Goal: Information Seeking & Learning: Learn about a topic

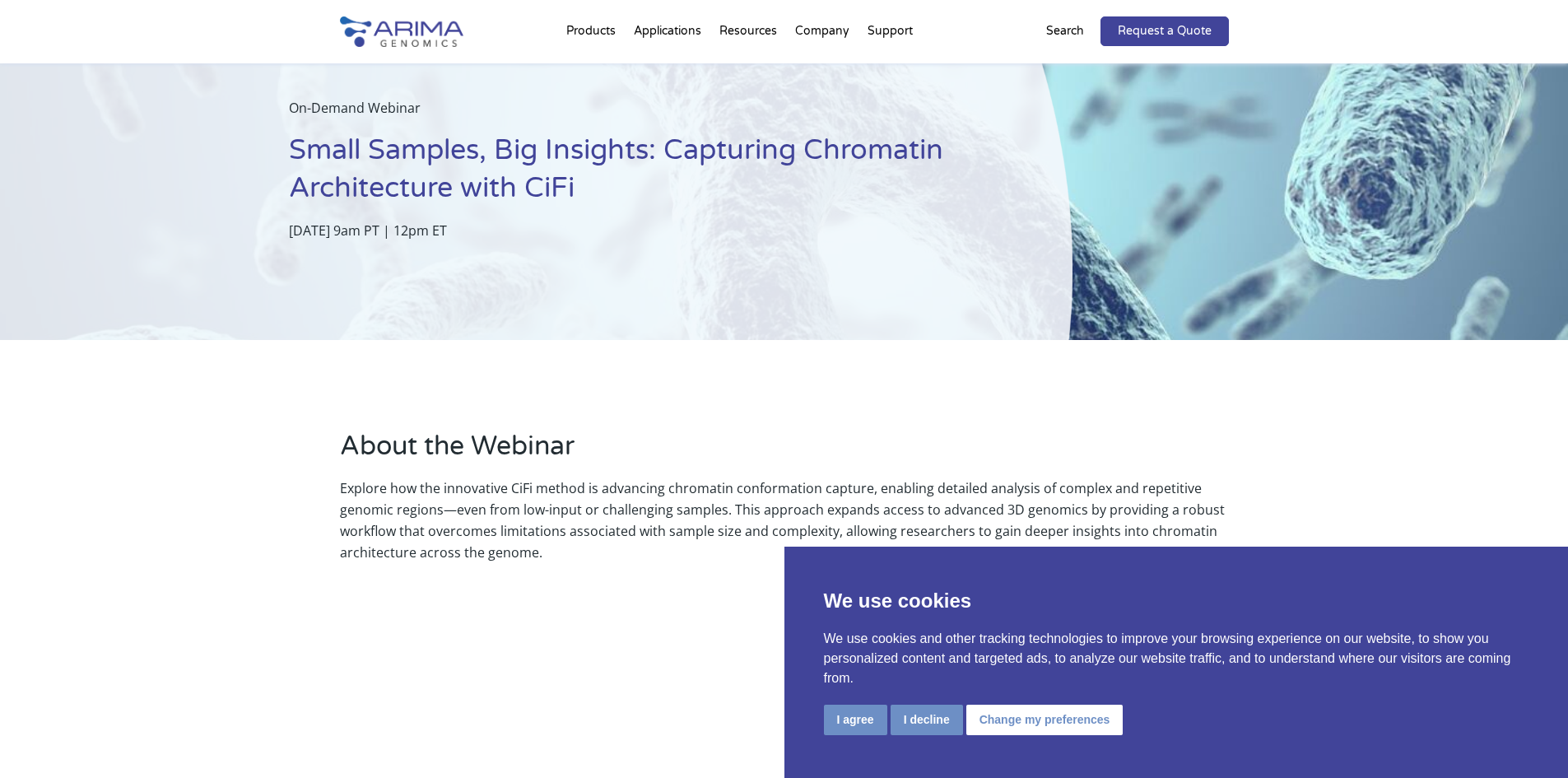
scroll to position [66, 0]
click at [1013, 723] on button "Change my preferences" at bounding box center [1045, 720] width 157 height 30
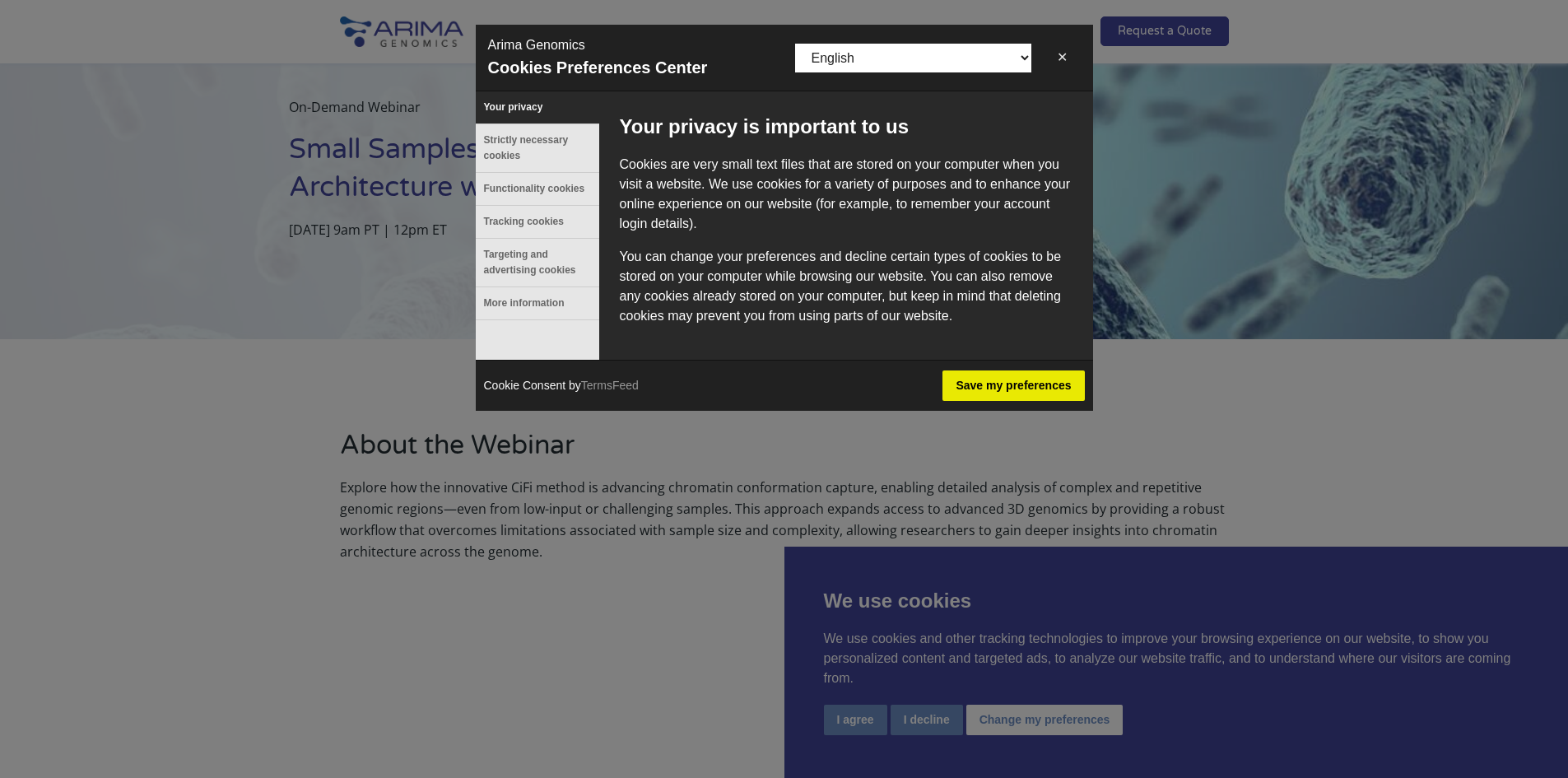
click at [1044, 49] on button "✕" at bounding box center [1062, 57] width 37 height 33
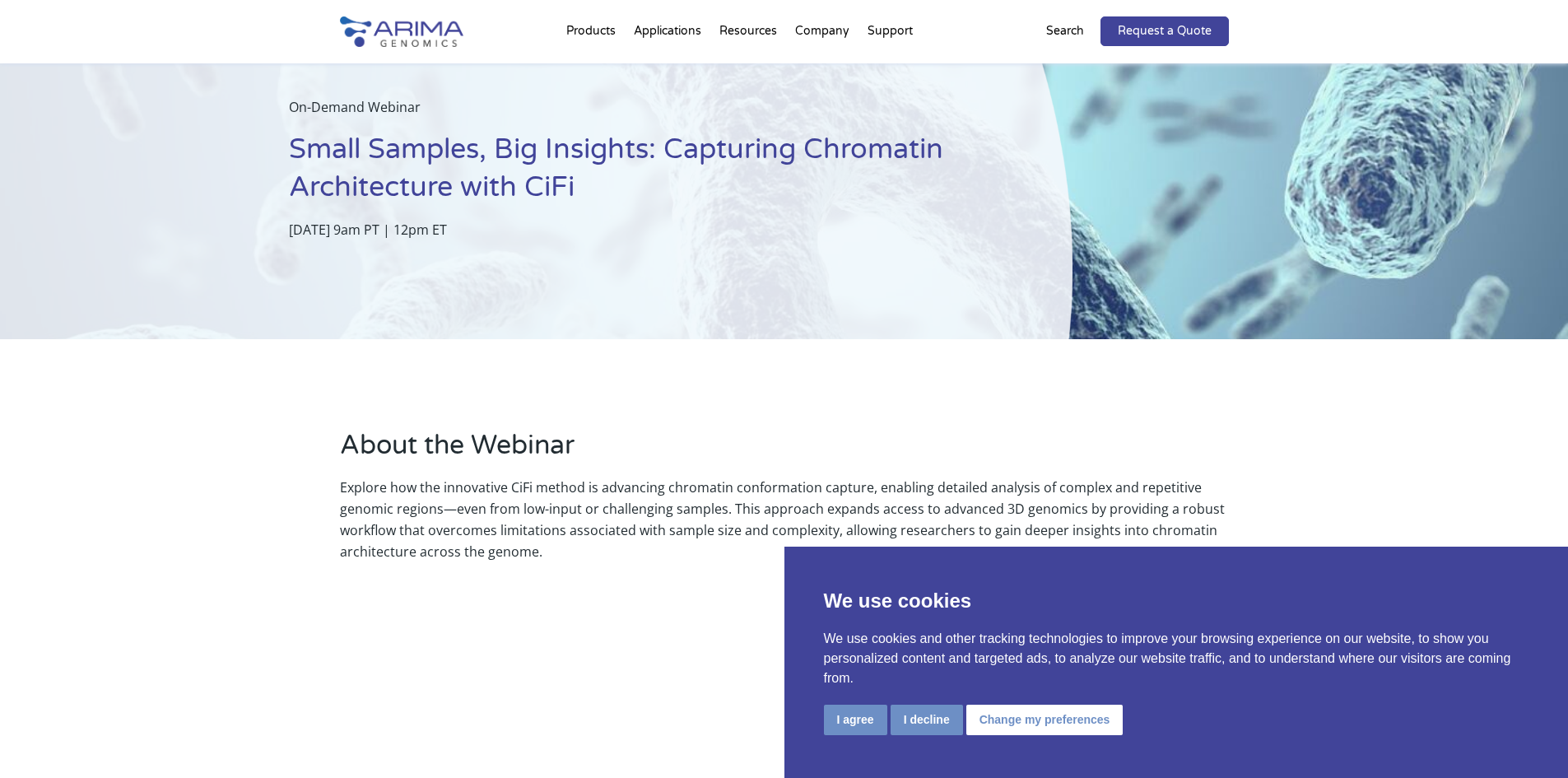
click at [977, 735] on div "I agree I decline Change my preferences" at bounding box center [1176, 722] width 705 height 34
click at [991, 714] on button "Change my preferences" at bounding box center [1045, 720] width 157 height 30
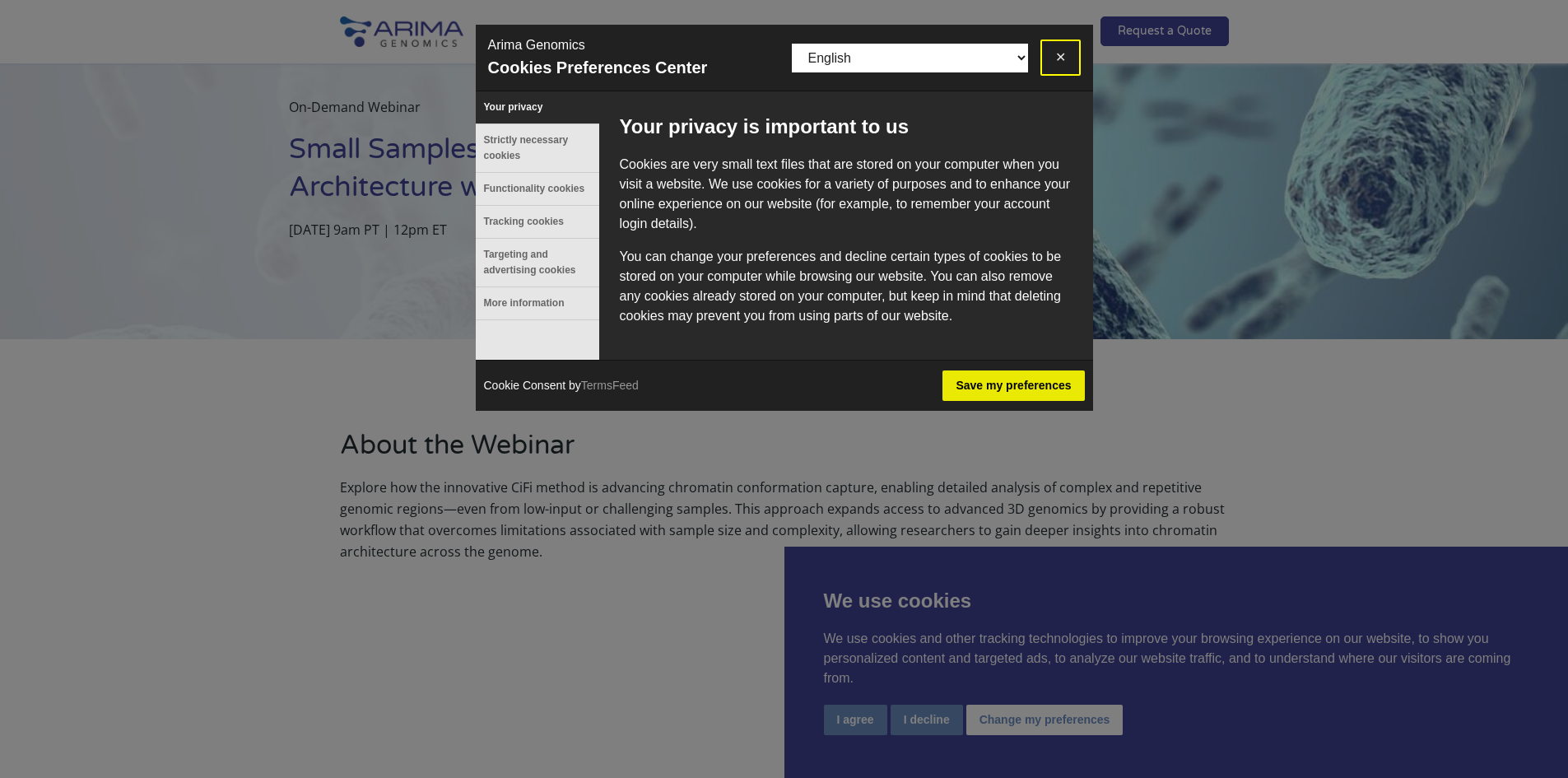
click at [1059, 53] on button "✕" at bounding box center [1060, 58] width 41 height 36
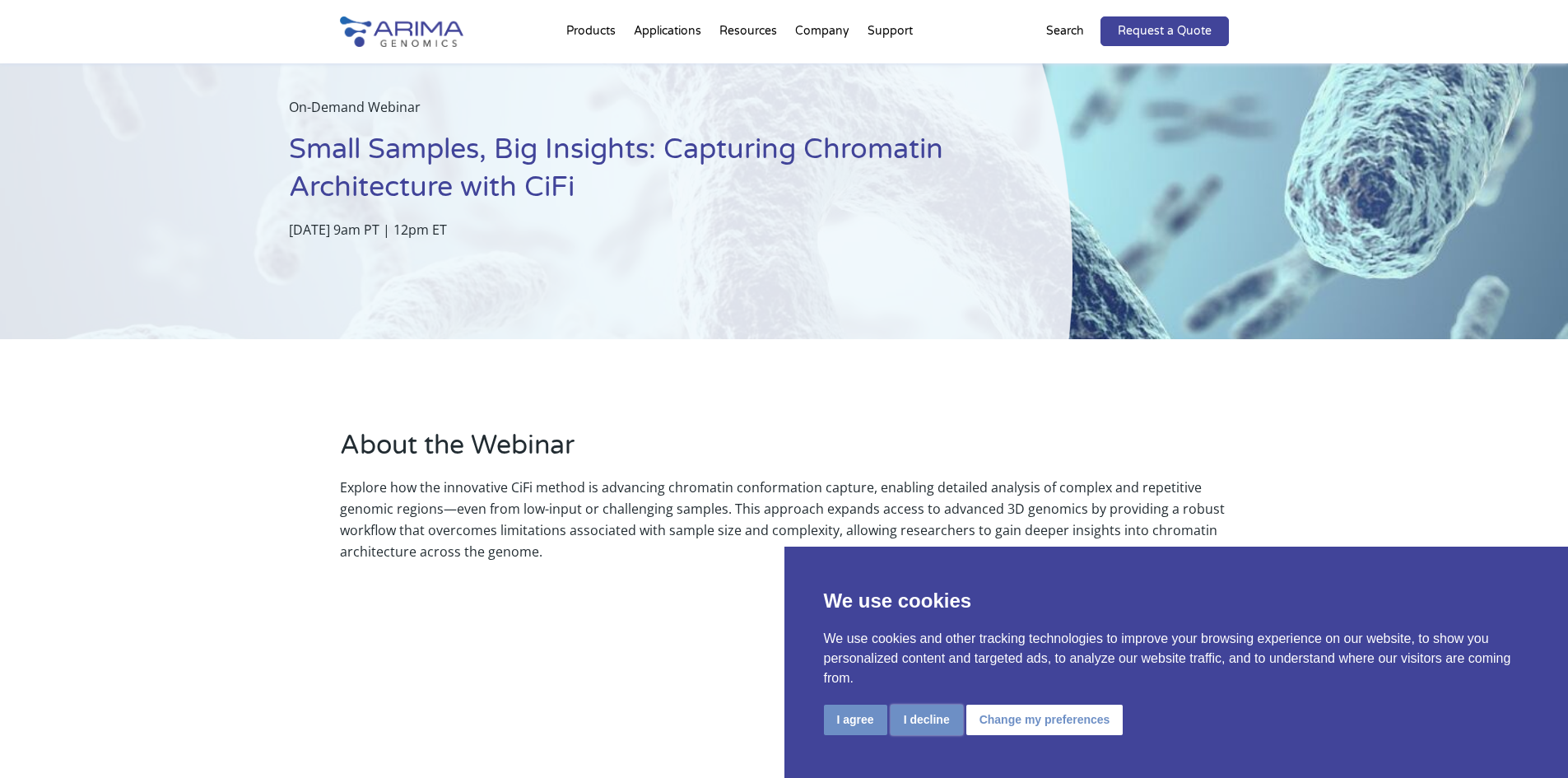
click at [925, 716] on button "I decline" at bounding box center [926, 720] width 73 height 30
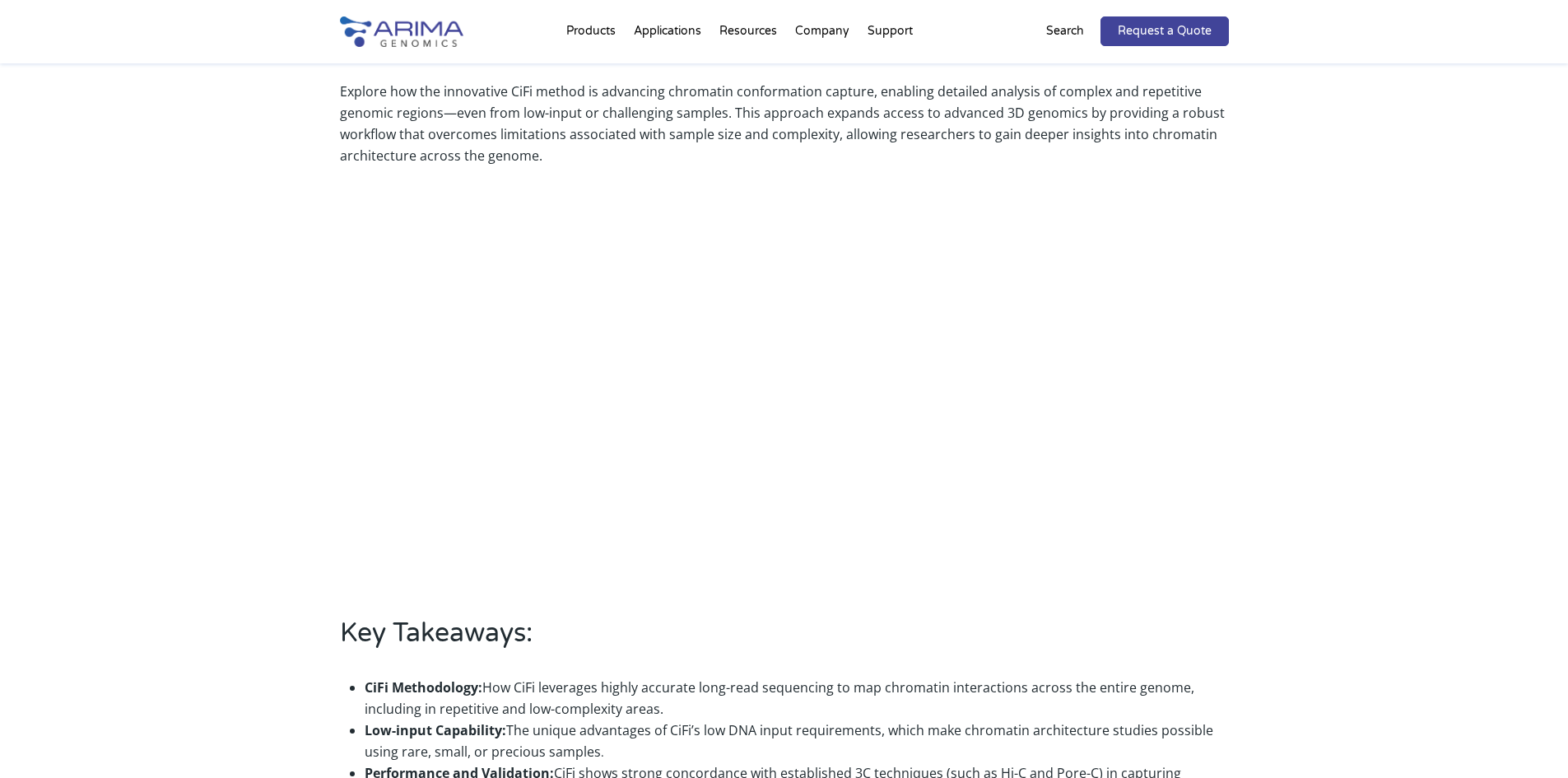
scroll to position [461, 0]
click at [285, 196] on div "About the Webinar Explore how the innovative CiFi method is advancing chromatin…" at bounding box center [784, 469] width 1568 height 1050
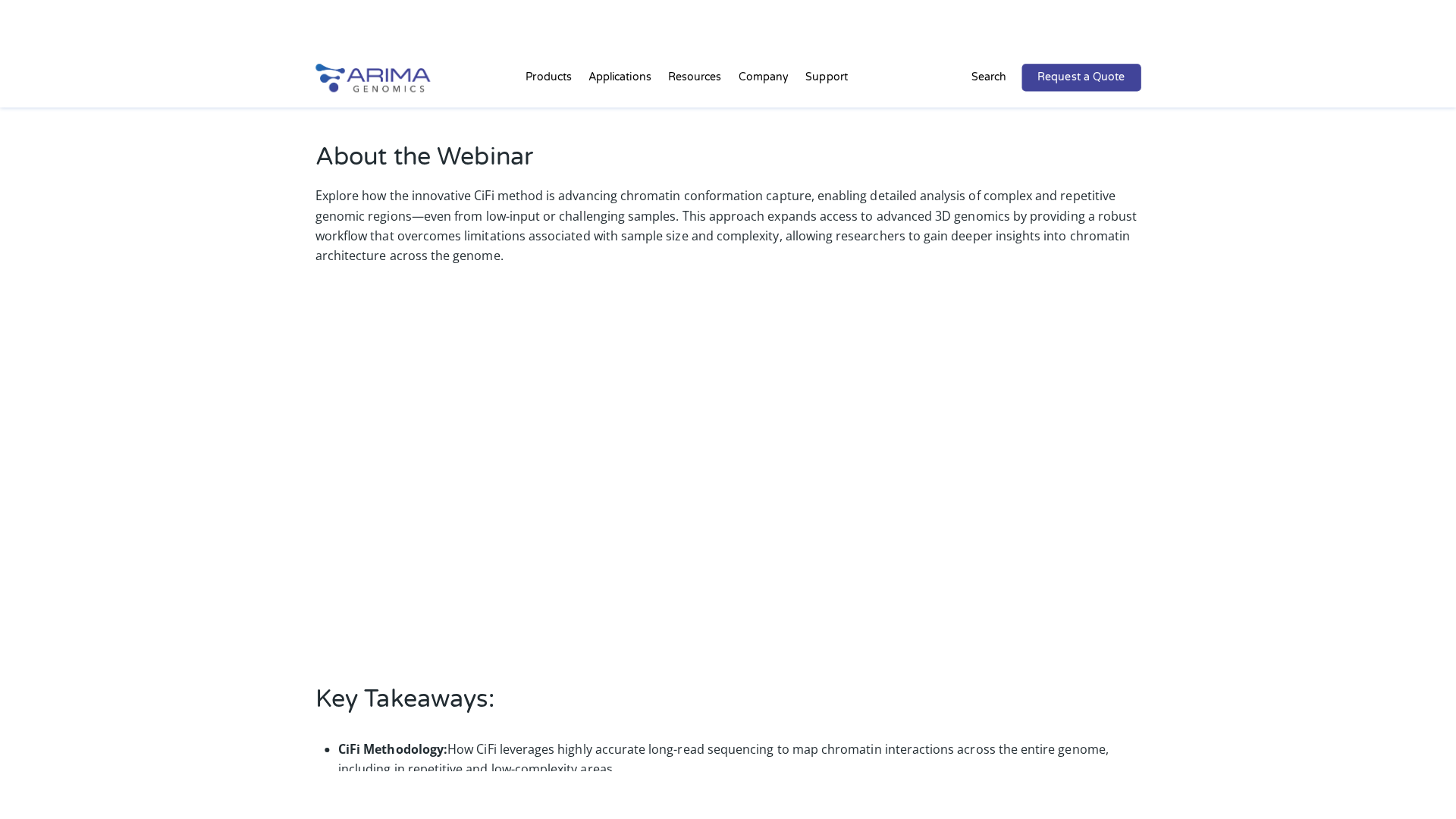
scroll to position [364, 0]
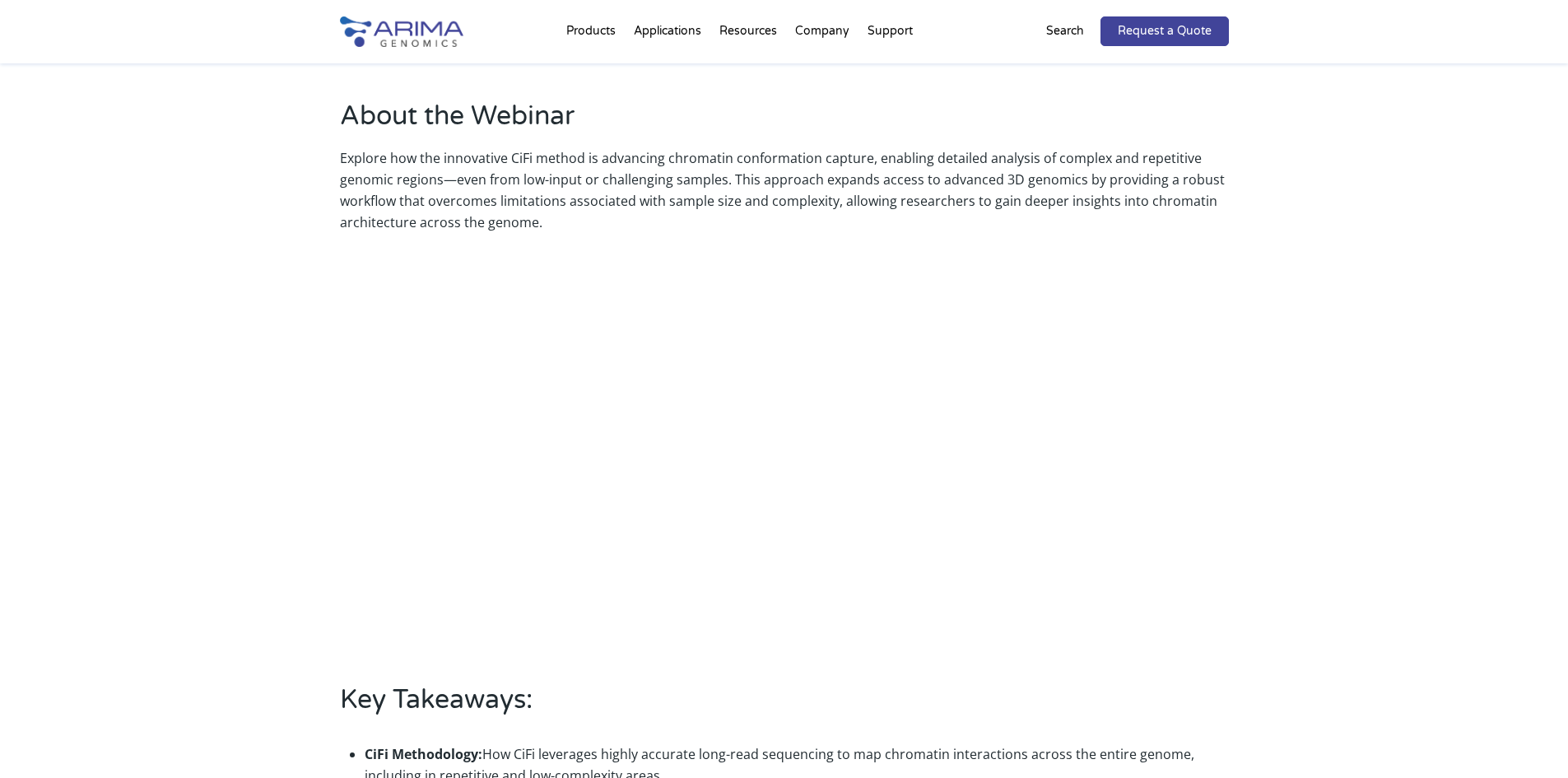
click at [1207, 553] on div "About the Webinar Explore how the innovative CiFi method is advancing chromatin…" at bounding box center [784, 535] width 889 height 874
click at [420, 628] on div "About the Webinar Explore how the innovative CiFi method is advancing chromatin…" at bounding box center [784, 535] width 889 height 874
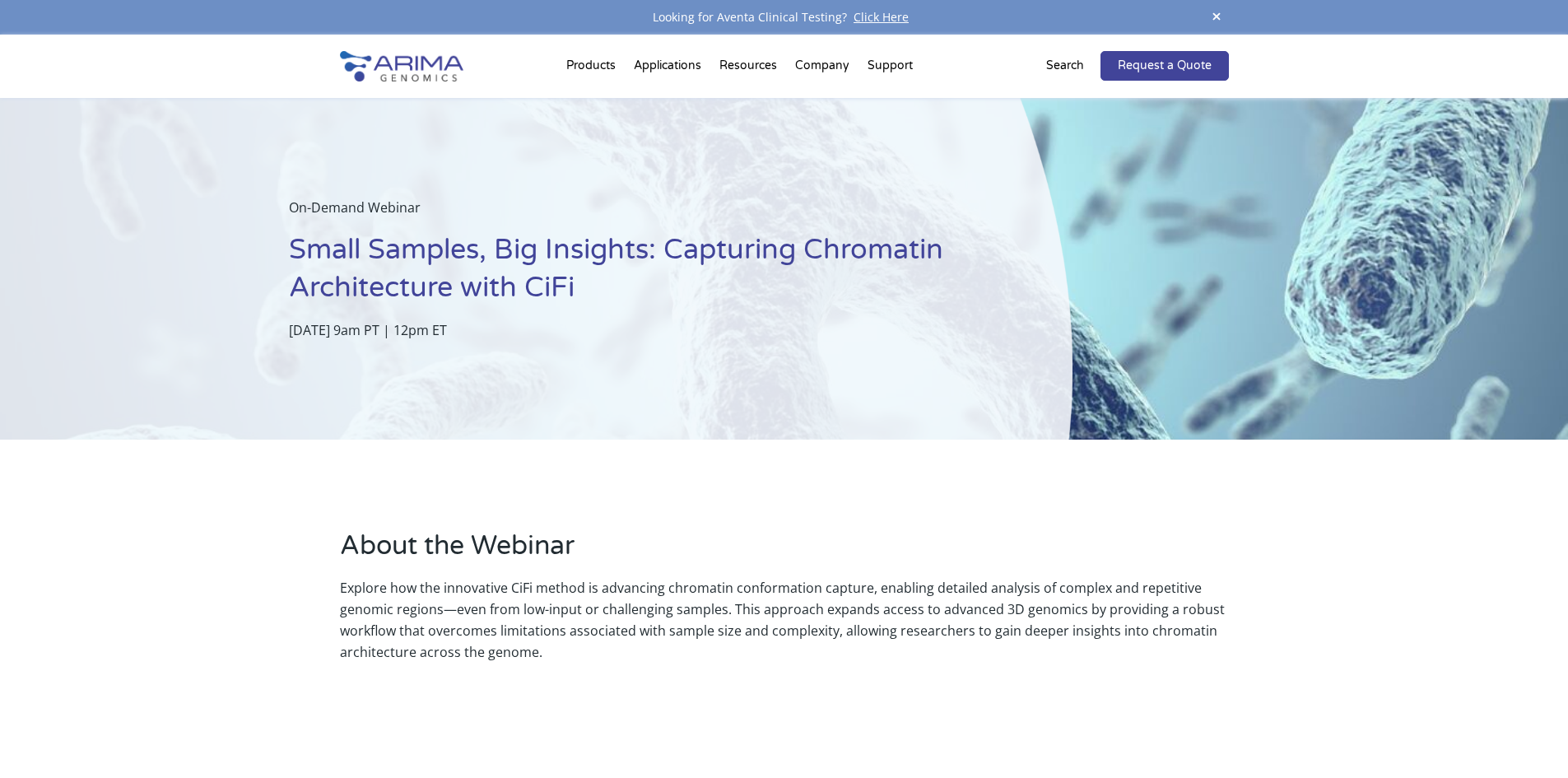
click at [402, 72] on img at bounding box center [401, 66] width 123 height 30
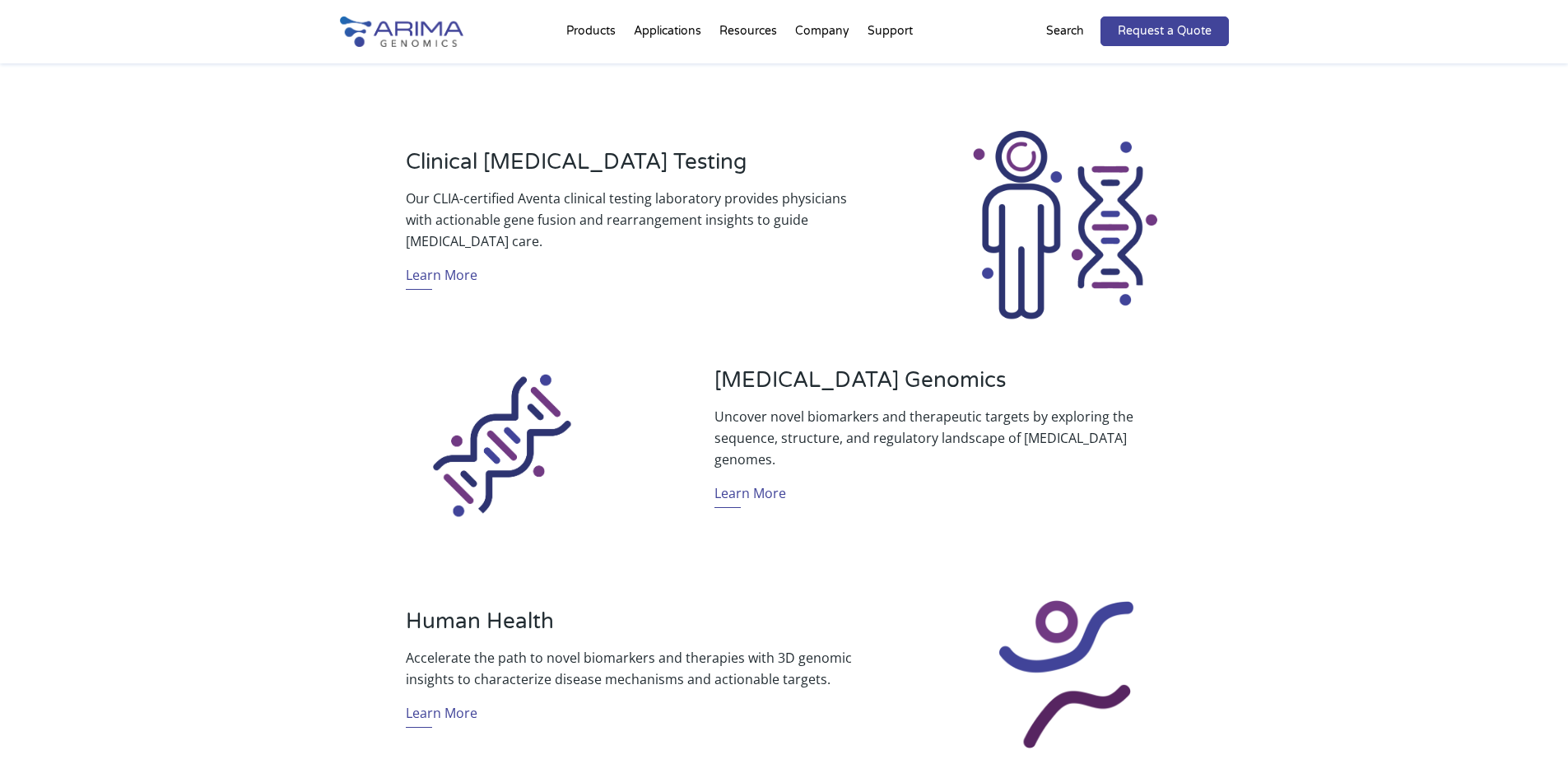
scroll to position [527, 0]
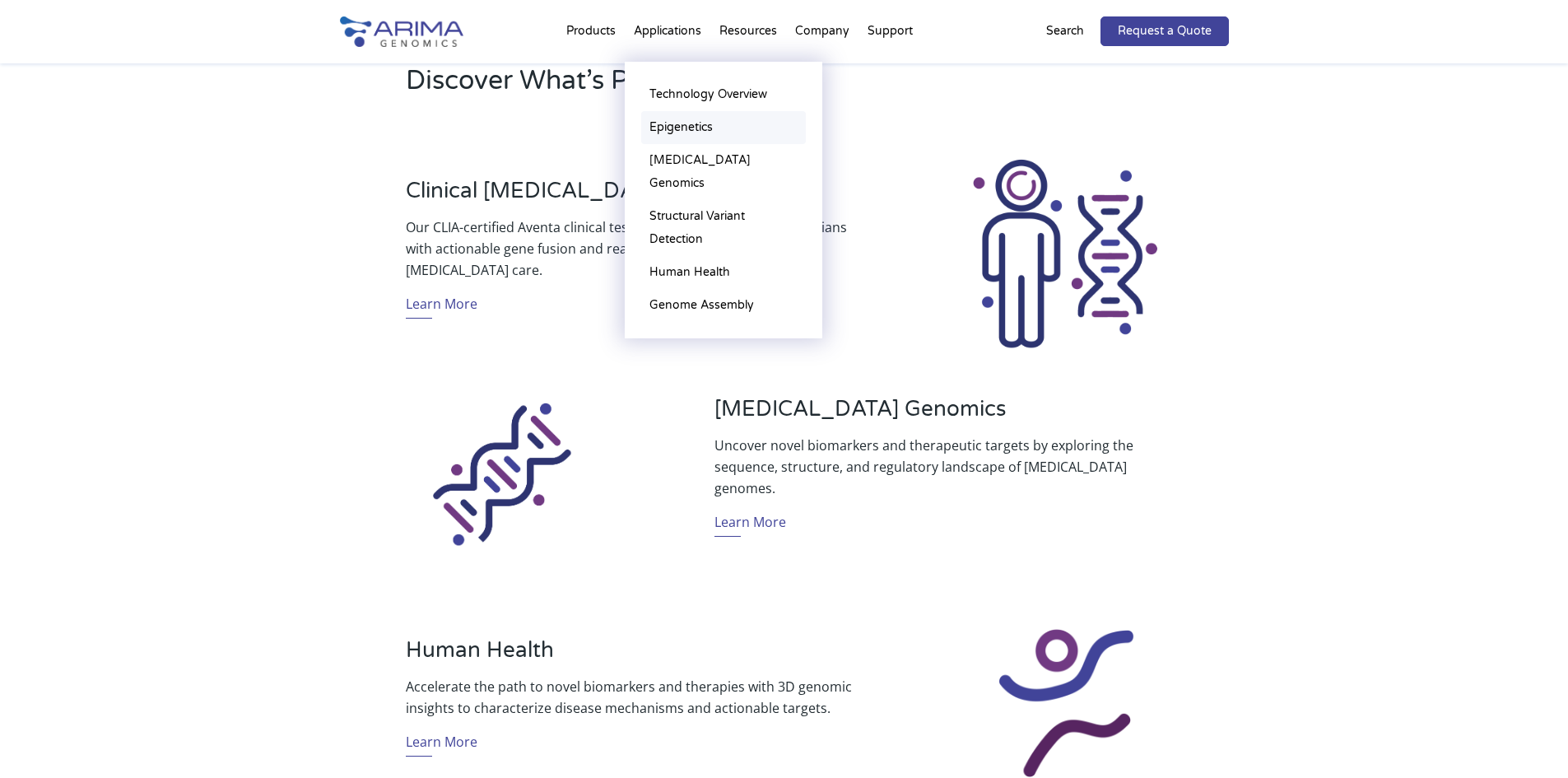
click at [680, 136] on link "Epigenetics" at bounding box center [724, 127] width 165 height 33
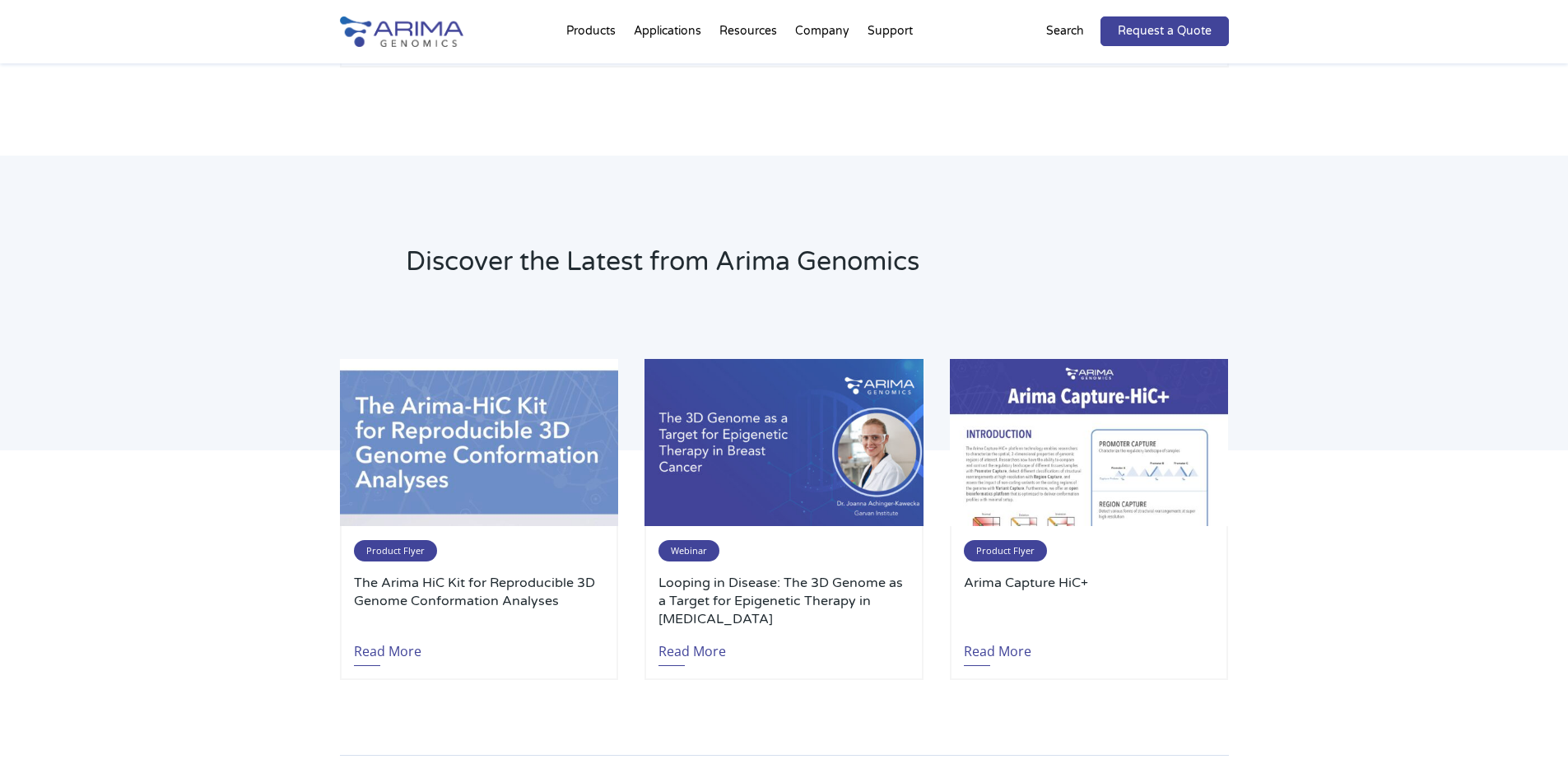
scroll to position [2305, 0]
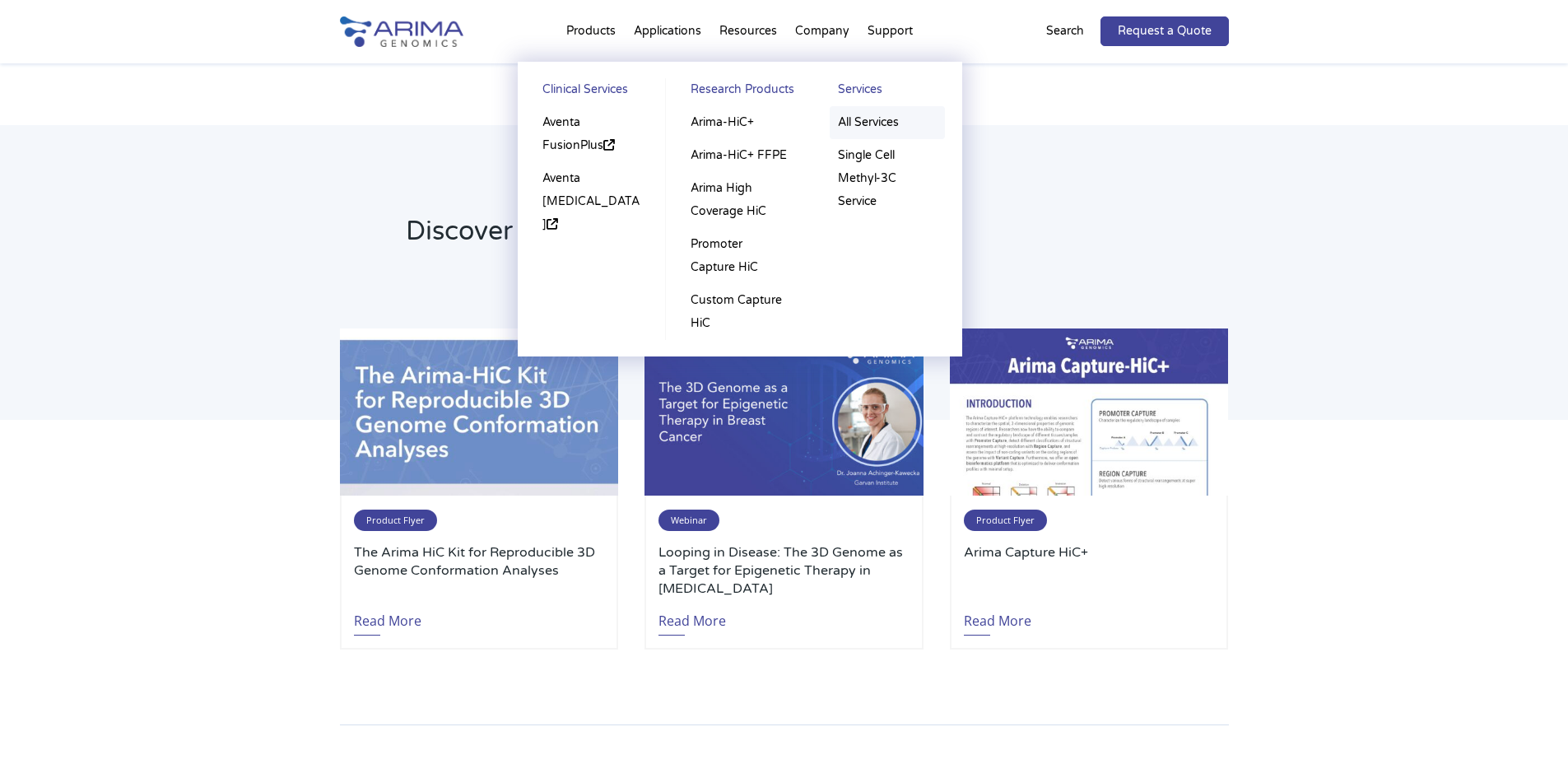
click at [875, 118] on link "All Services" at bounding box center [888, 122] width 115 height 33
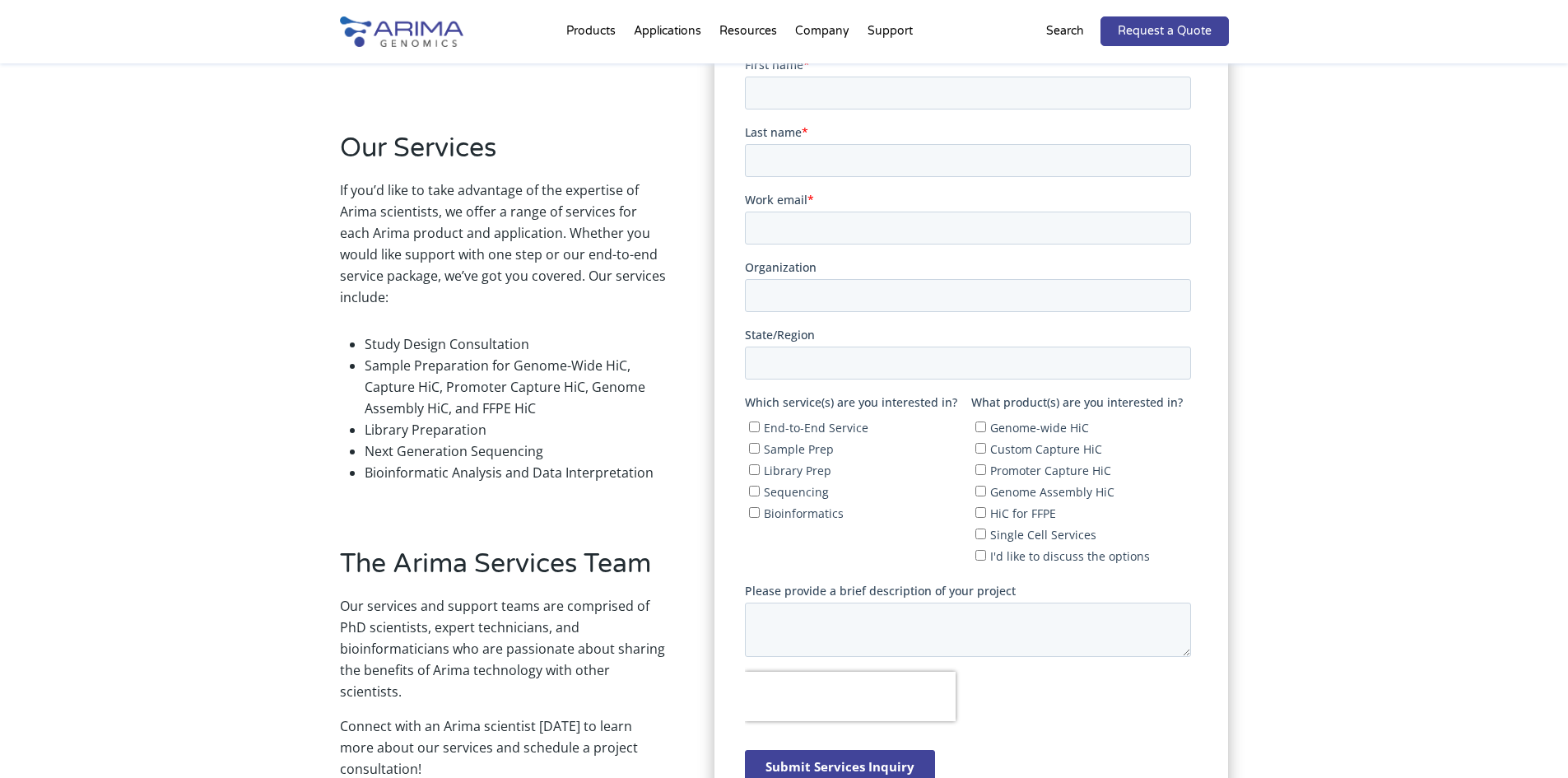
scroll to position [335, 0]
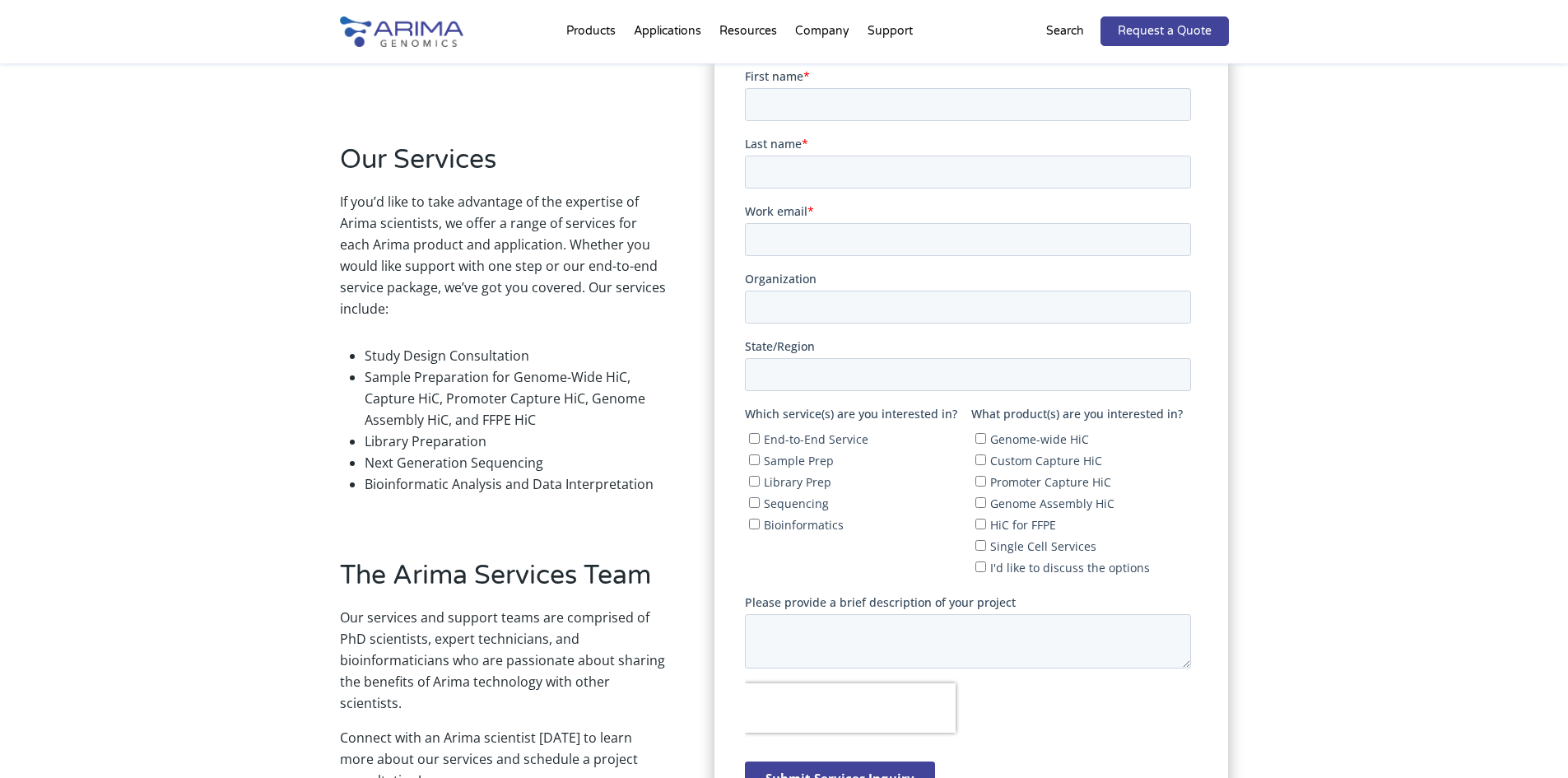
click at [419, 38] on img at bounding box center [401, 31] width 123 height 30
